Goal: Information Seeking & Learning: Learn about a topic

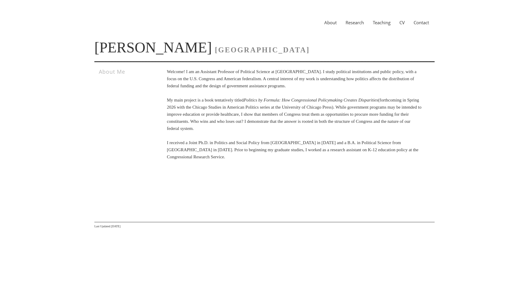
click at [386, 23] on link "Teaching" at bounding box center [381, 23] width 27 height 6
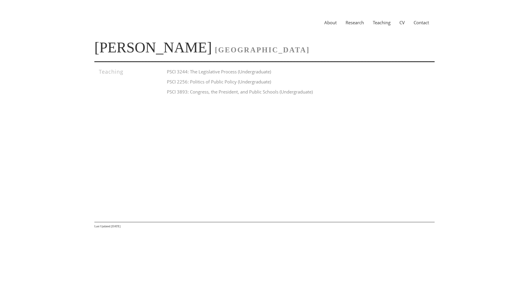
click at [300, 91] on h4 "PSCI 3893: Congress, the President, and Public Schools (Undergraduate)" at bounding box center [294, 91] width 255 height 7
click at [400, 22] on link "CV" at bounding box center [402, 23] width 14 height 6
click at [354, 25] on link "Research" at bounding box center [354, 23] width 27 height 6
